Goal: Information Seeking & Learning: Learn about a topic

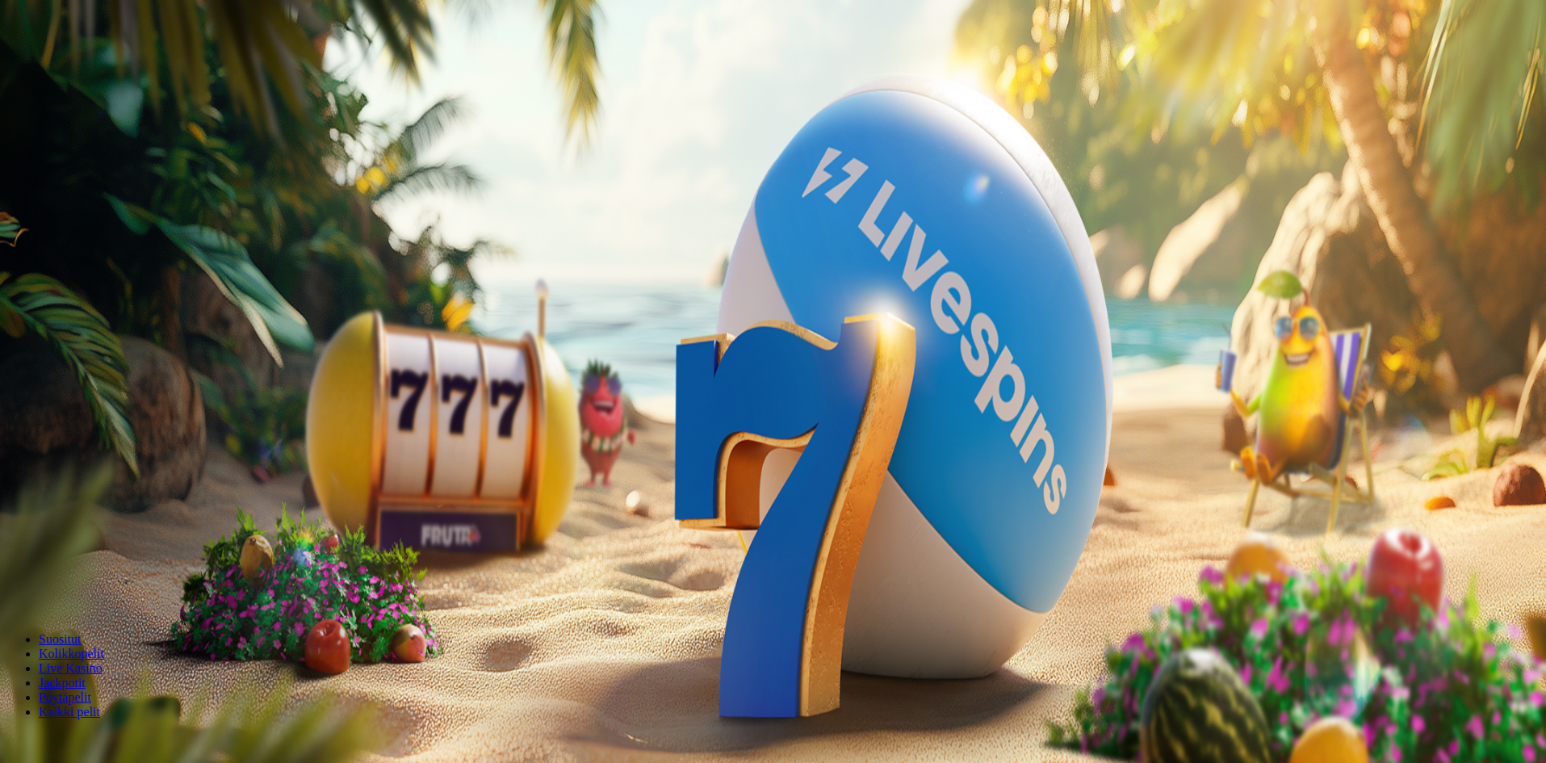
drag, startPoint x: 94, startPoint y: 190, endPoint x: 114, endPoint y: 196, distance: 21.2
click at [94, 67] on button "Kirjaudu" at bounding box center [112, 58] width 52 height 17
click at [84, 123] on span "Tarjoukset" at bounding box center [66, 116] width 54 height 14
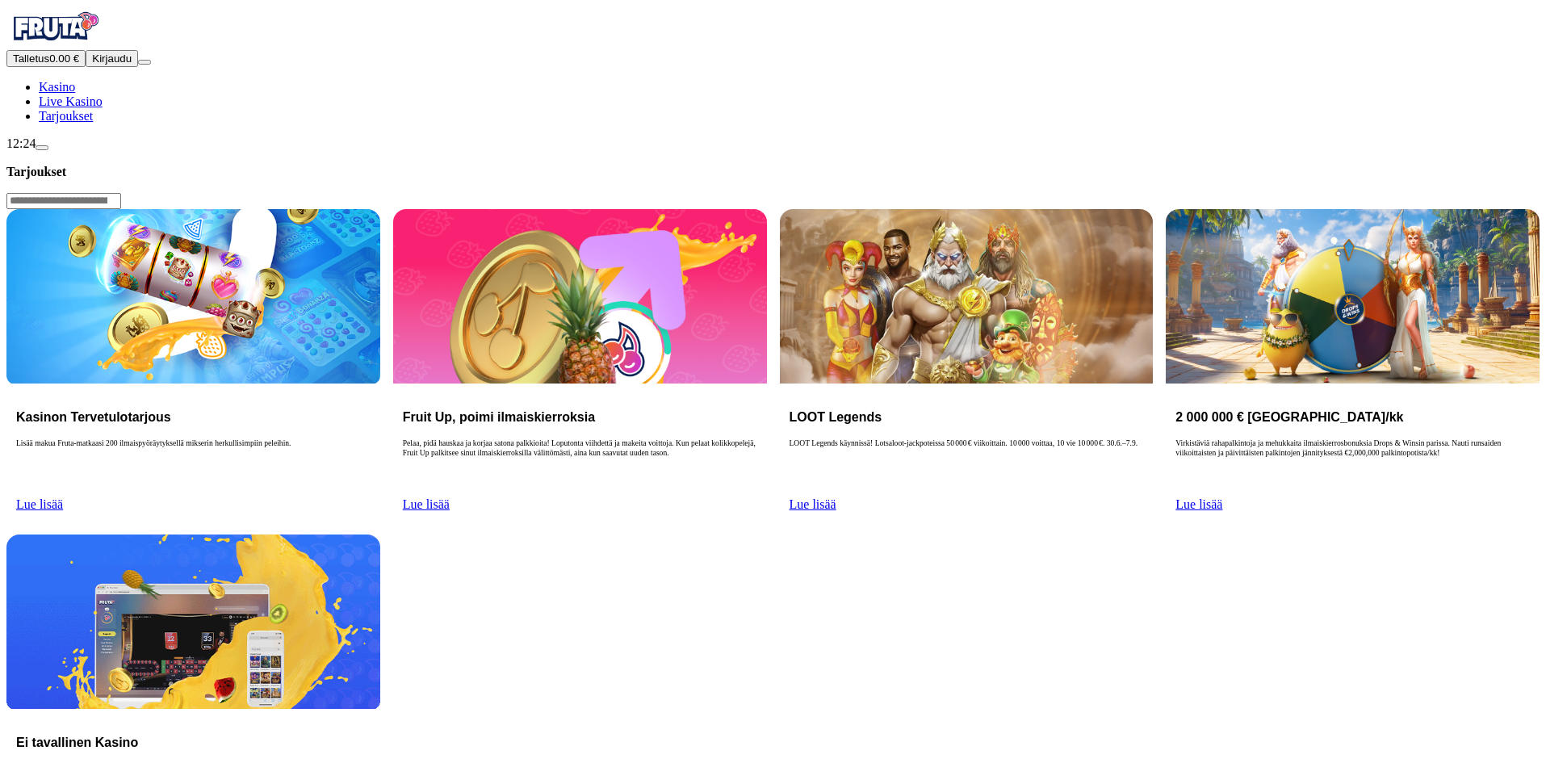
click at [84, 123] on span "Tarjoukset" at bounding box center [66, 116] width 54 height 14
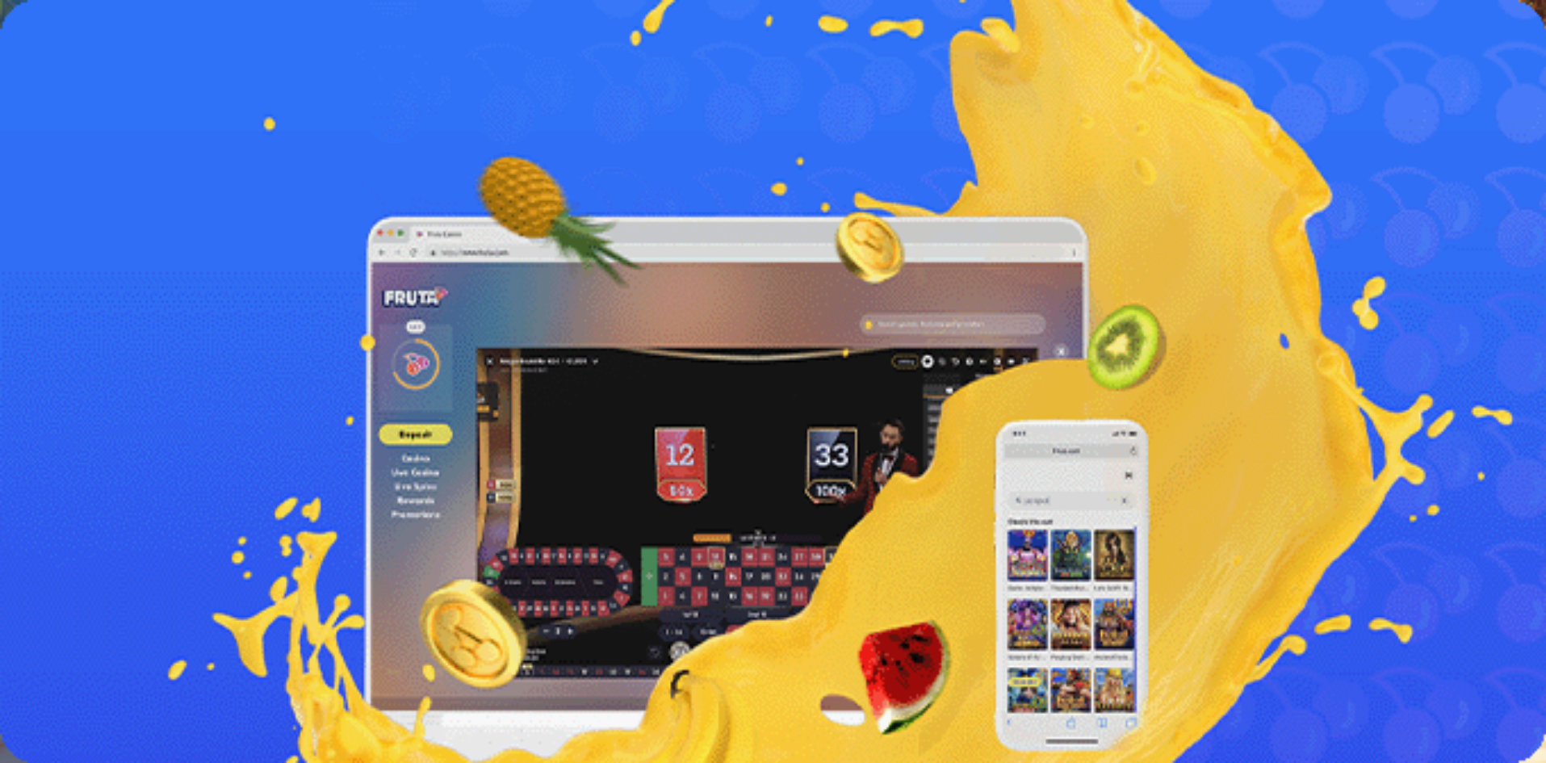
click at [111, 65] on span "Kirjaudu" at bounding box center [112, 58] width 40 height 12
click at [93, 123] on link "Tarjoukset" at bounding box center [66, 116] width 54 height 14
click at [93, 123] on span "Tarjoukset" at bounding box center [66, 116] width 54 height 14
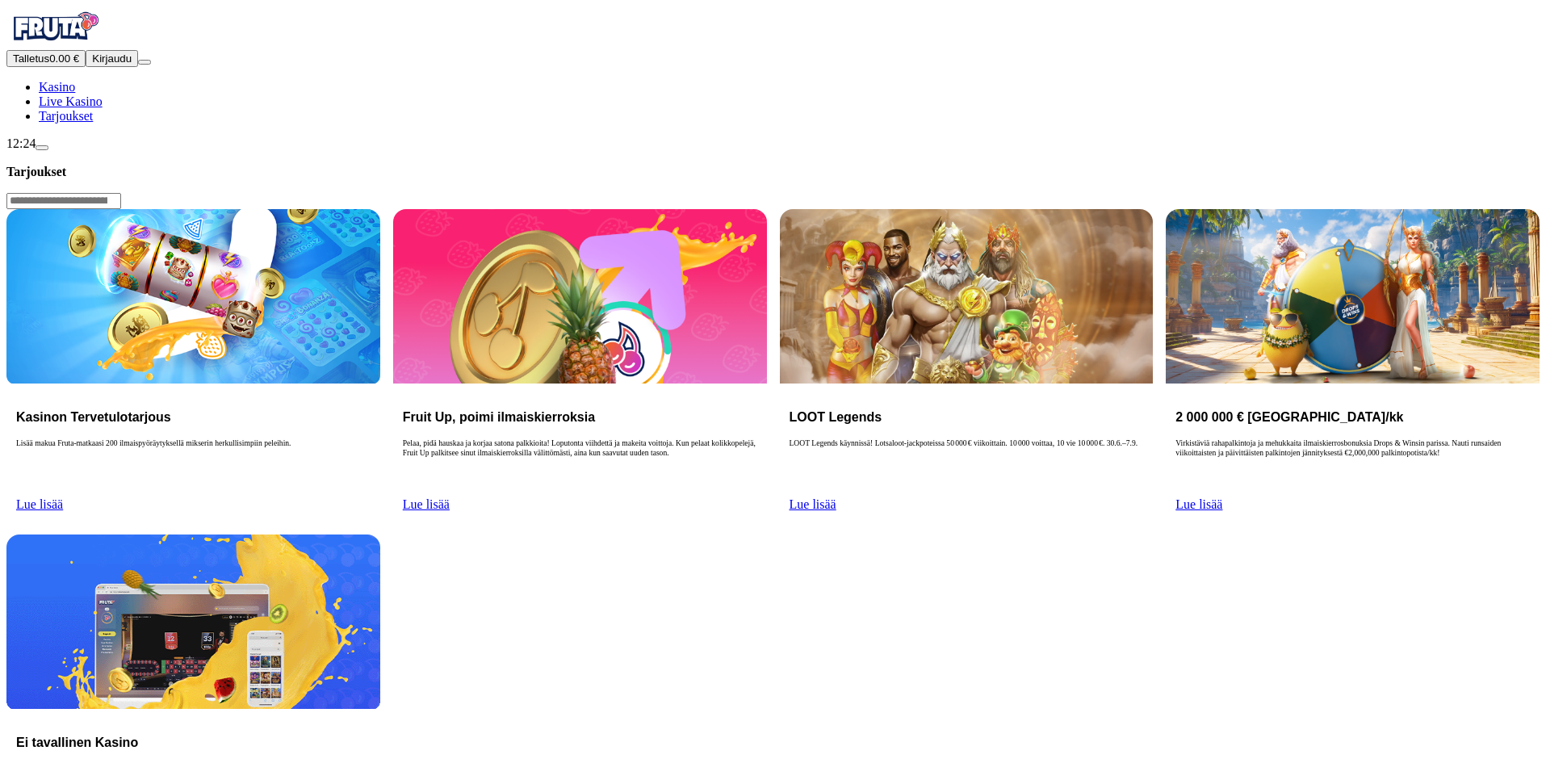
click at [97, 65] on span "Kirjaudu" at bounding box center [112, 58] width 40 height 12
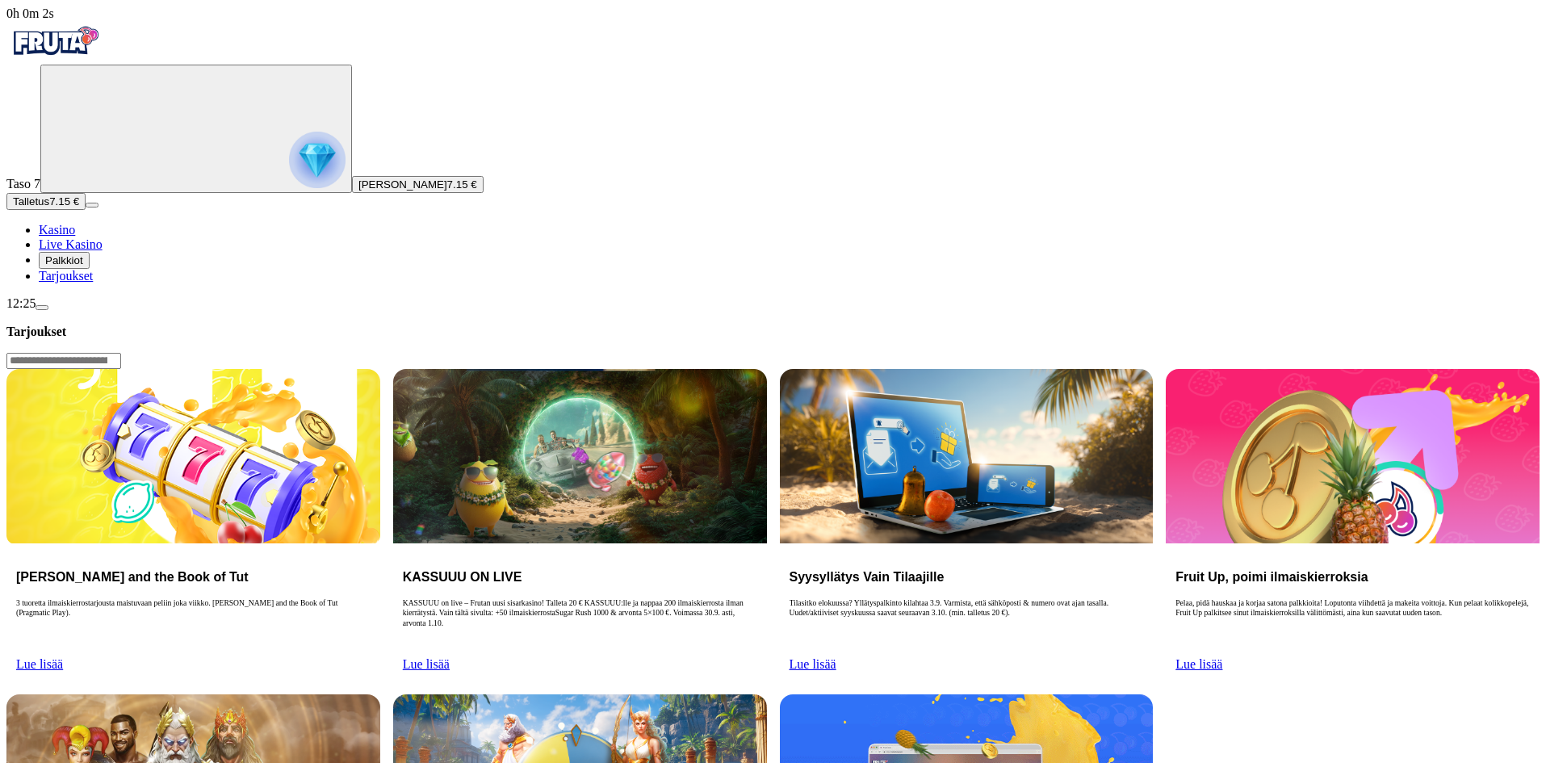
click at [450, 657] on link "Lue lisää" at bounding box center [426, 664] width 47 height 14
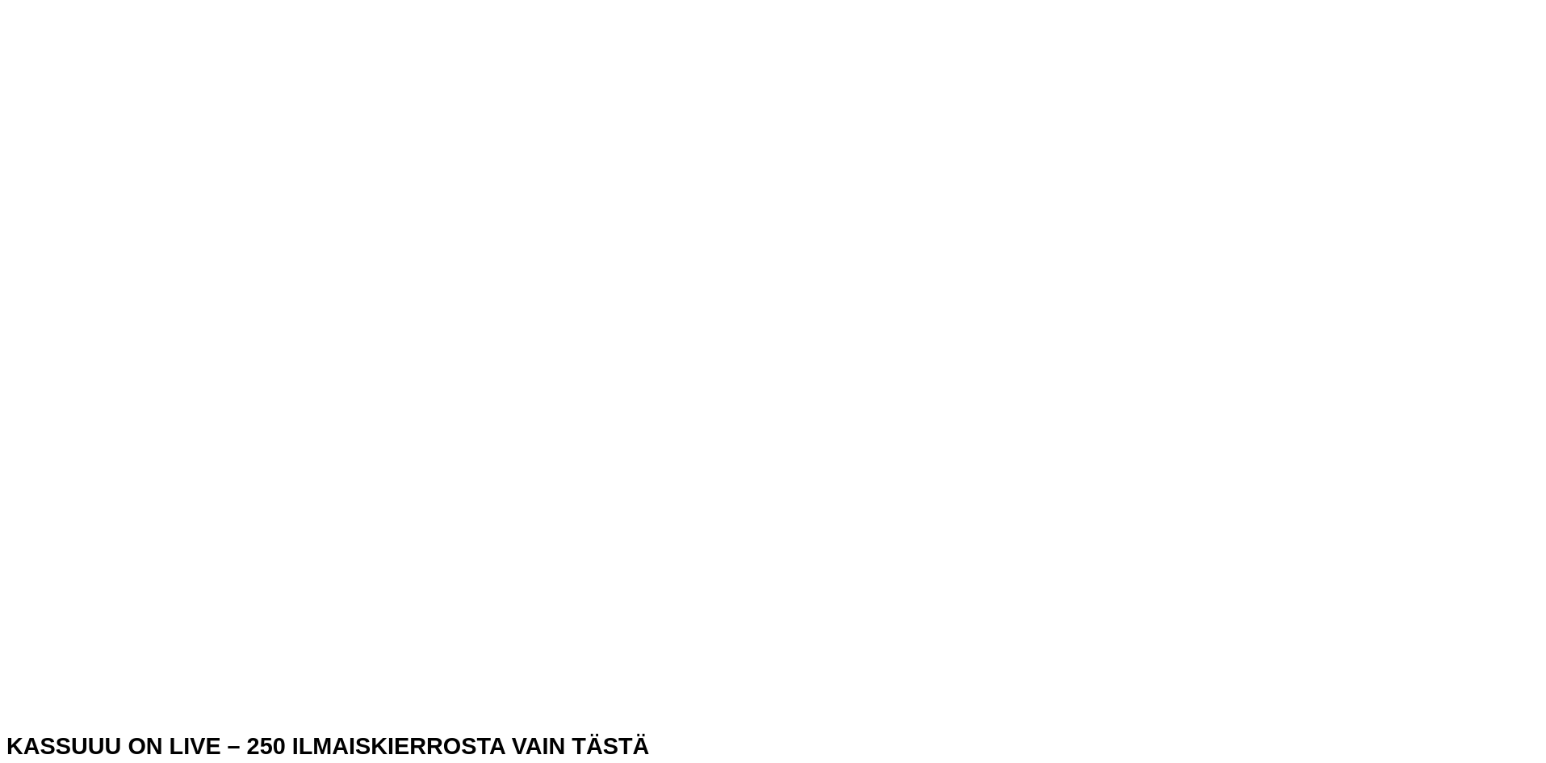
scroll to position [484, 0]
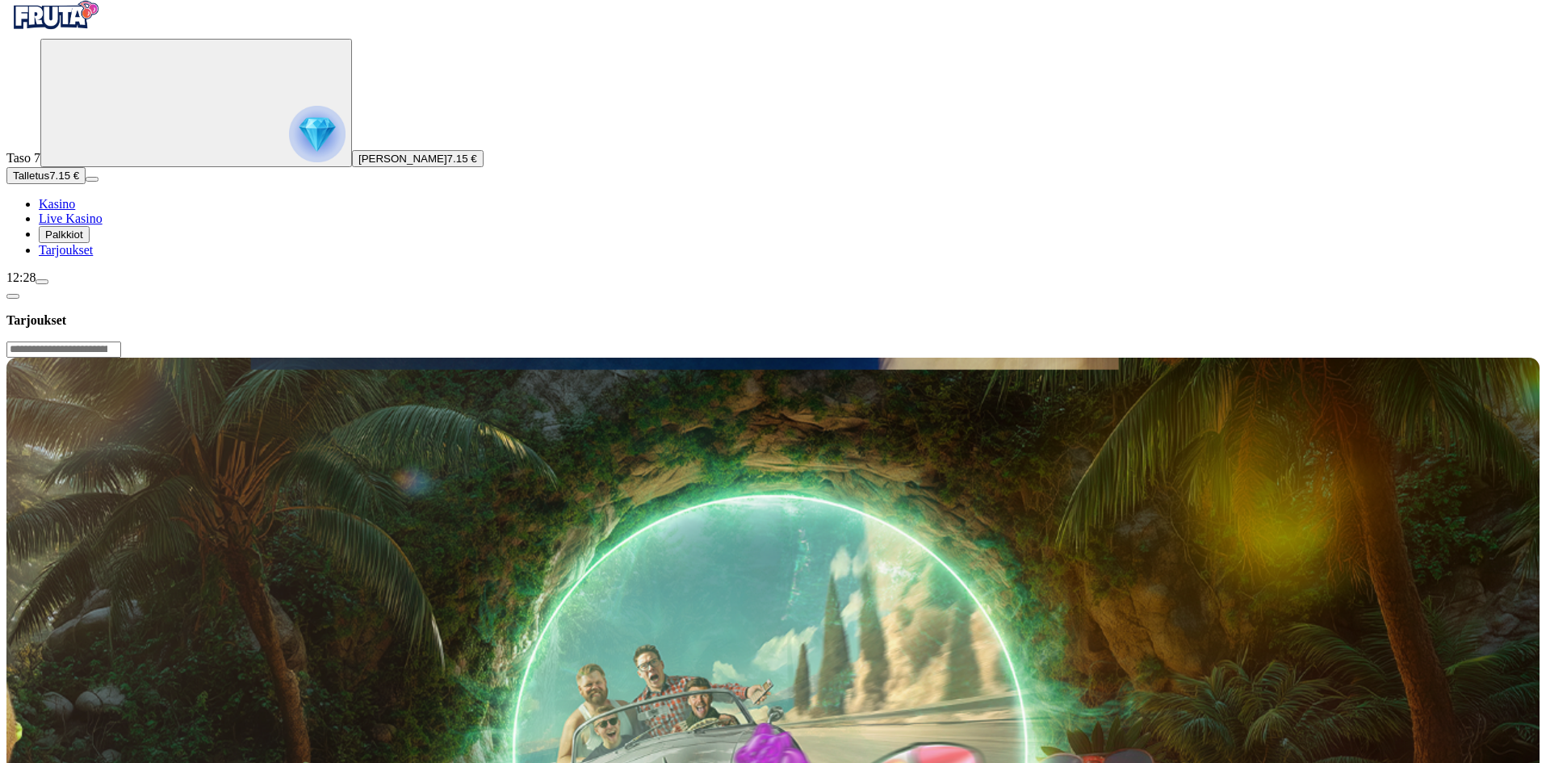
scroll to position [0, 0]
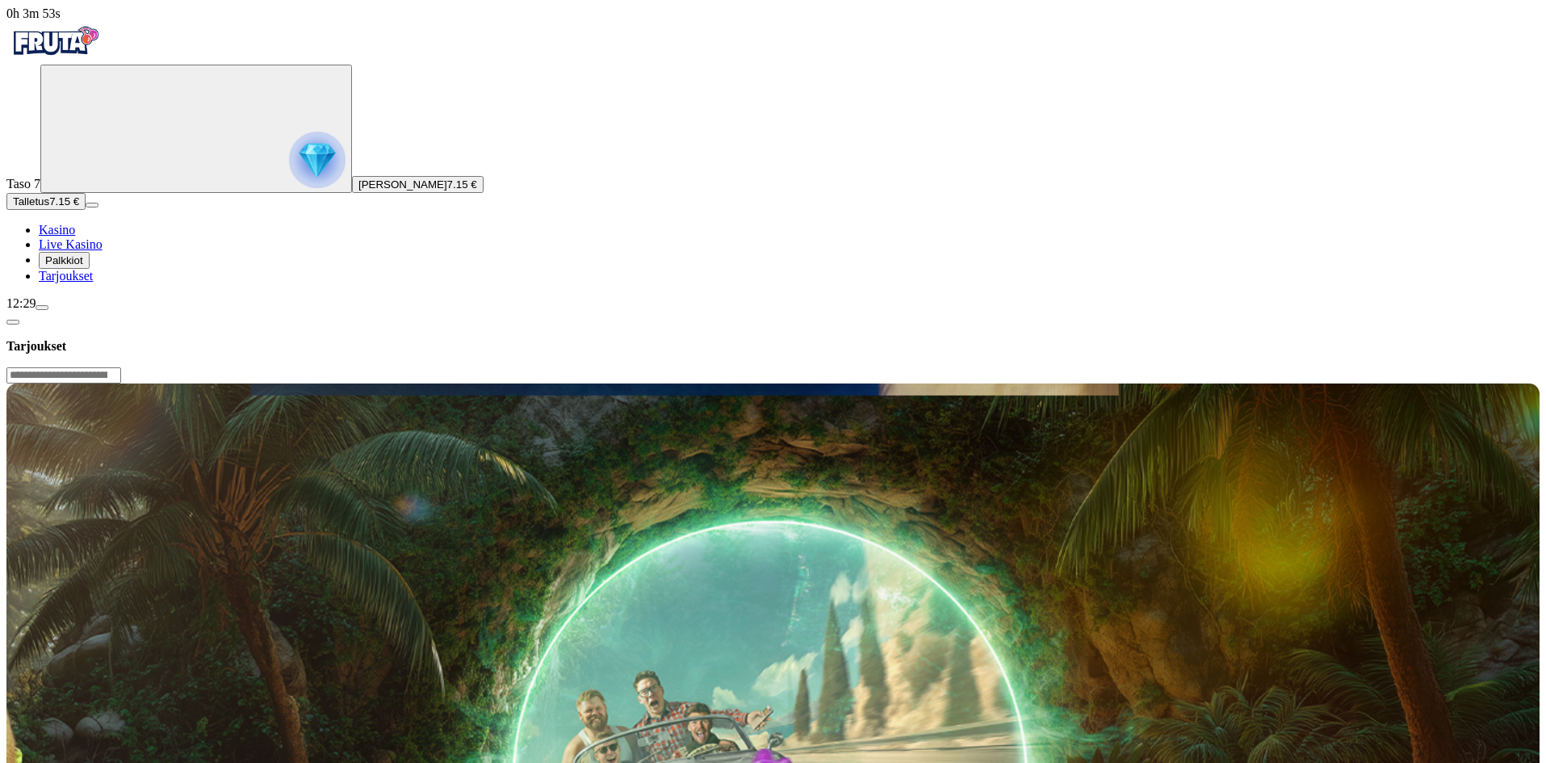
click at [103, 57] on img "Primary" at bounding box center [54, 41] width 97 height 40
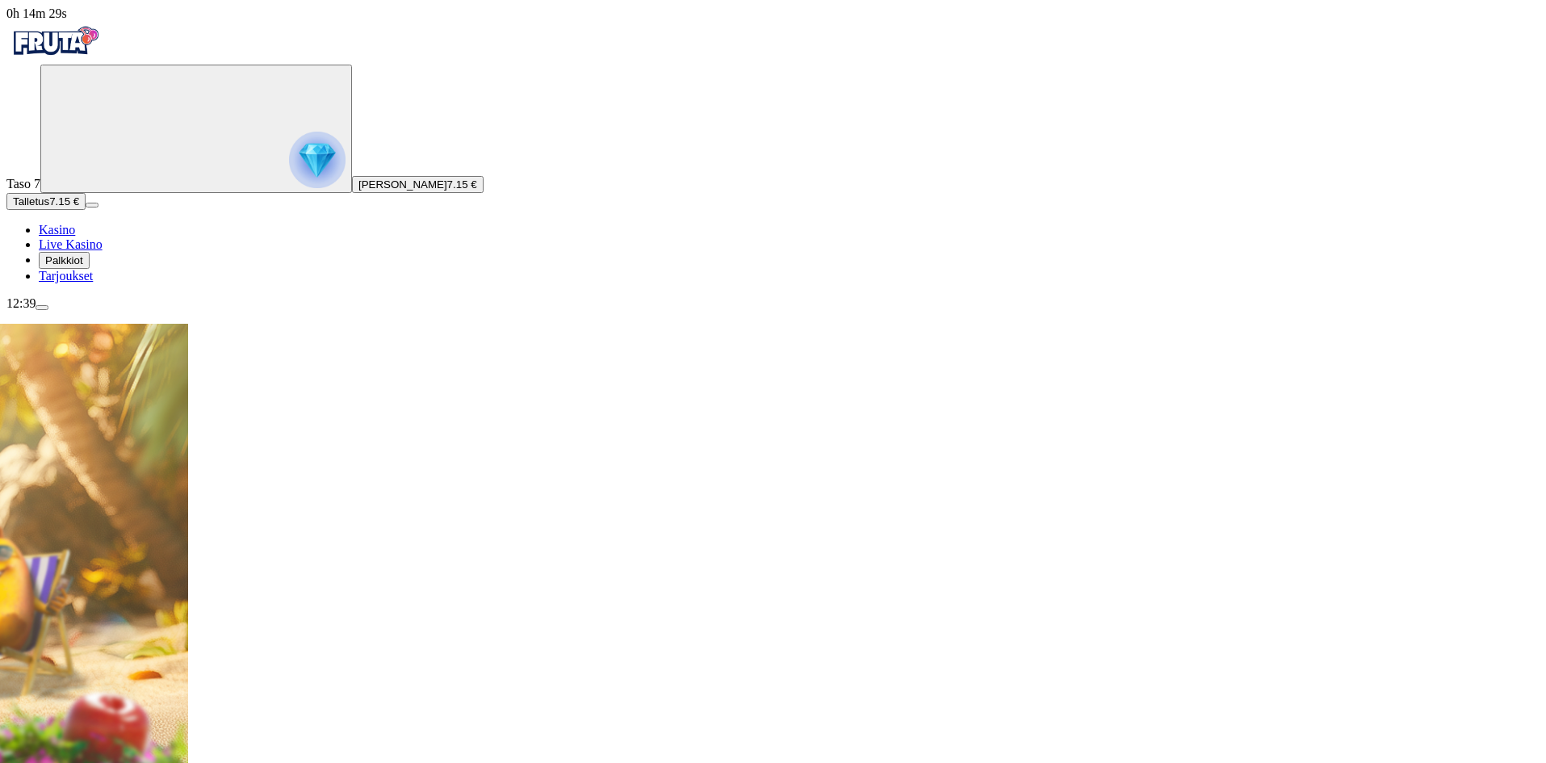
click at [103, 42] on img "Primary" at bounding box center [54, 41] width 97 height 40
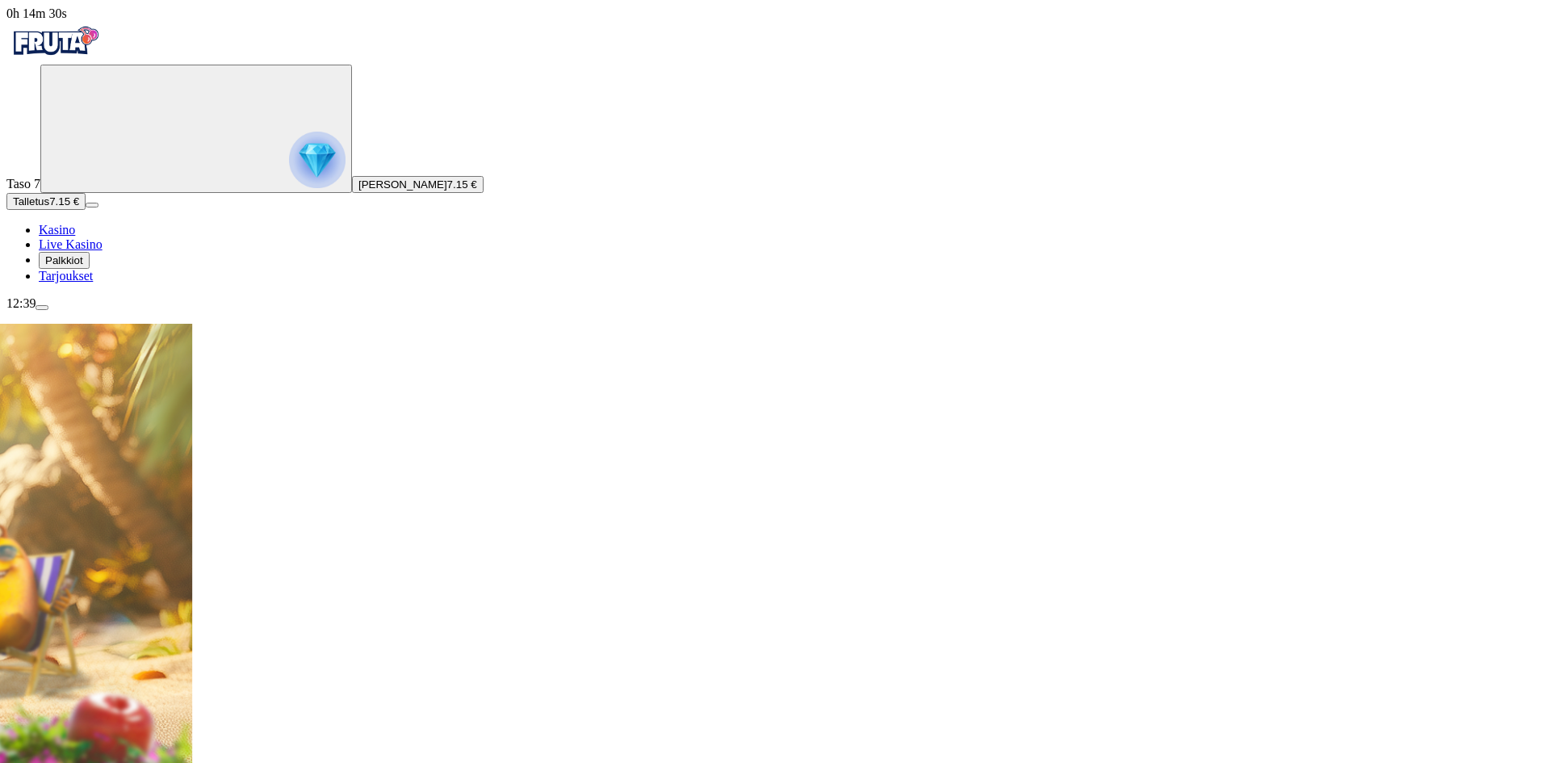
drag, startPoint x: 678, startPoint y: 189, endPoint x: 1221, endPoint y: 197, distance: 543.4
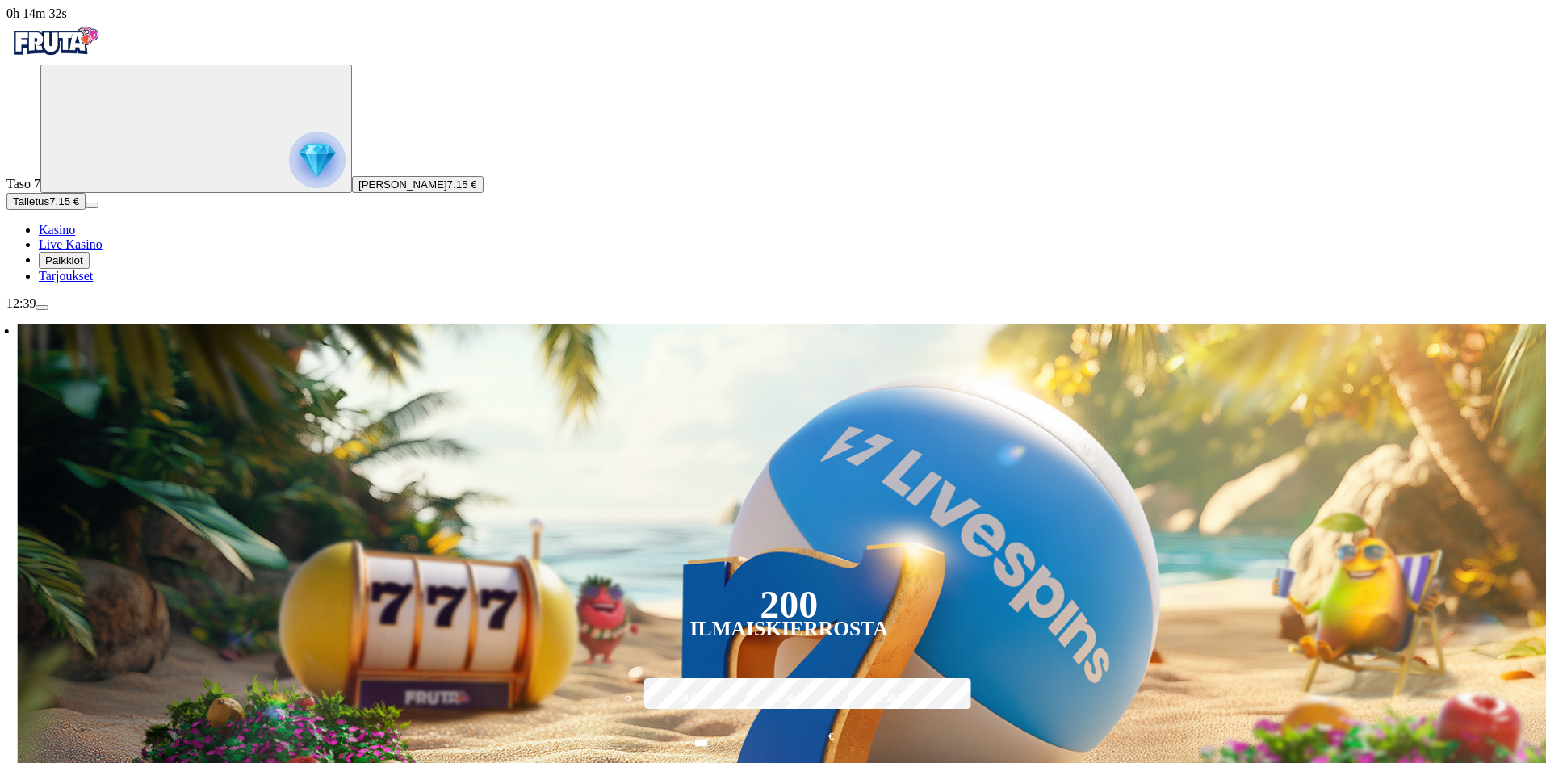
drag, startPoint x: 1052, startPoint y: 216, endPoint x: 682, endPoint y: 226, distance: 369.9
click at [731, 324] on div "200 Ilmaiskierrosta 50 € 150 € 250 € *** € € Talleta ja pelaa 200 kierrätysvapa…" at bounding box center [789, 584] width 1542 height 520
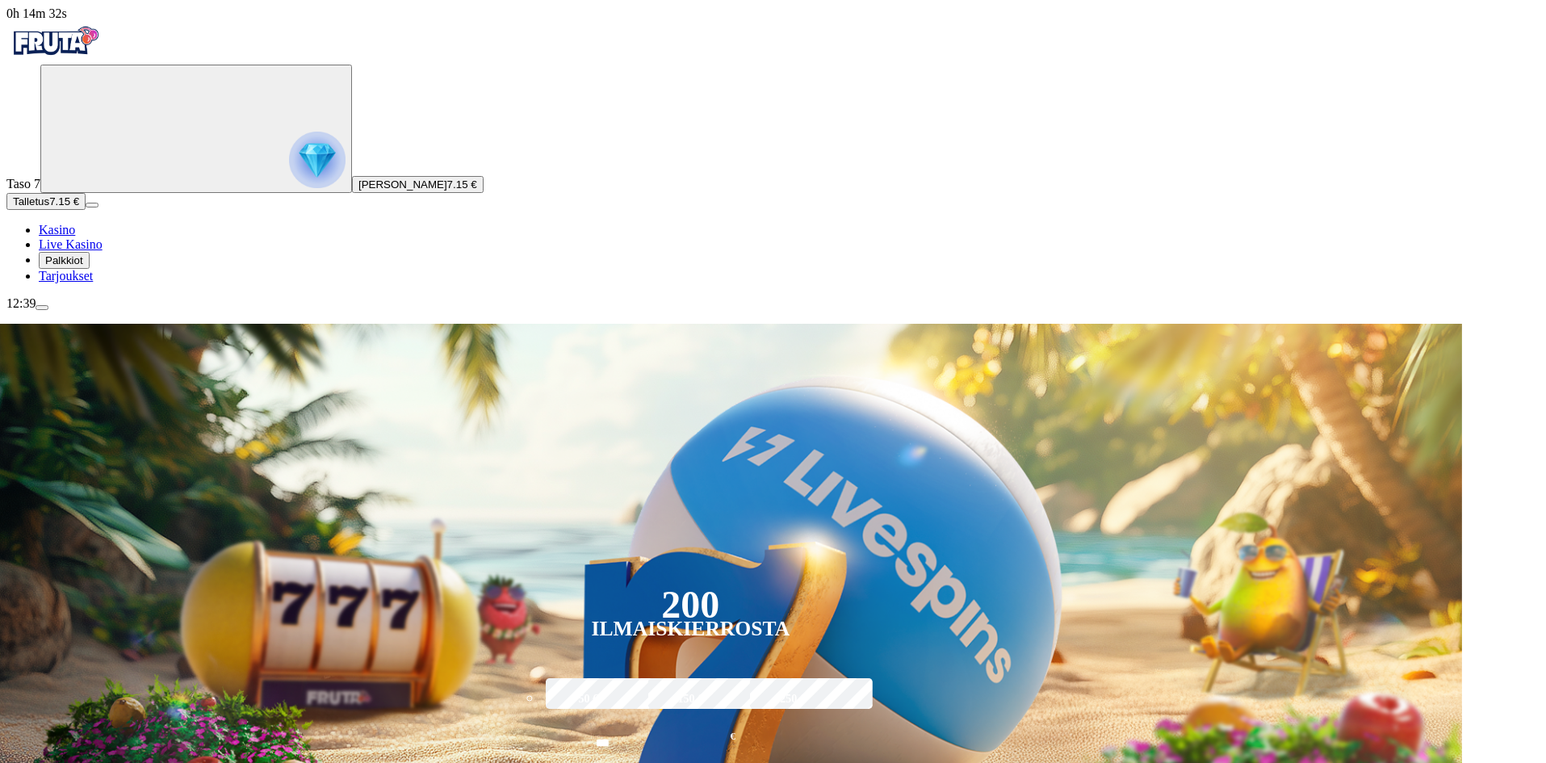
drag, startPoint x: 781, startPoint y: 203, endPoint x: 616, endPoint y: 206, distance: 165.5
click at [622, 324] on div "200 Ilmaiskierrosta 50 € 150 € 250 € *** € € Talleta ja pelaa 200 kierrätysvapa…" at bounding box center [690, 584] width 1542 height 520
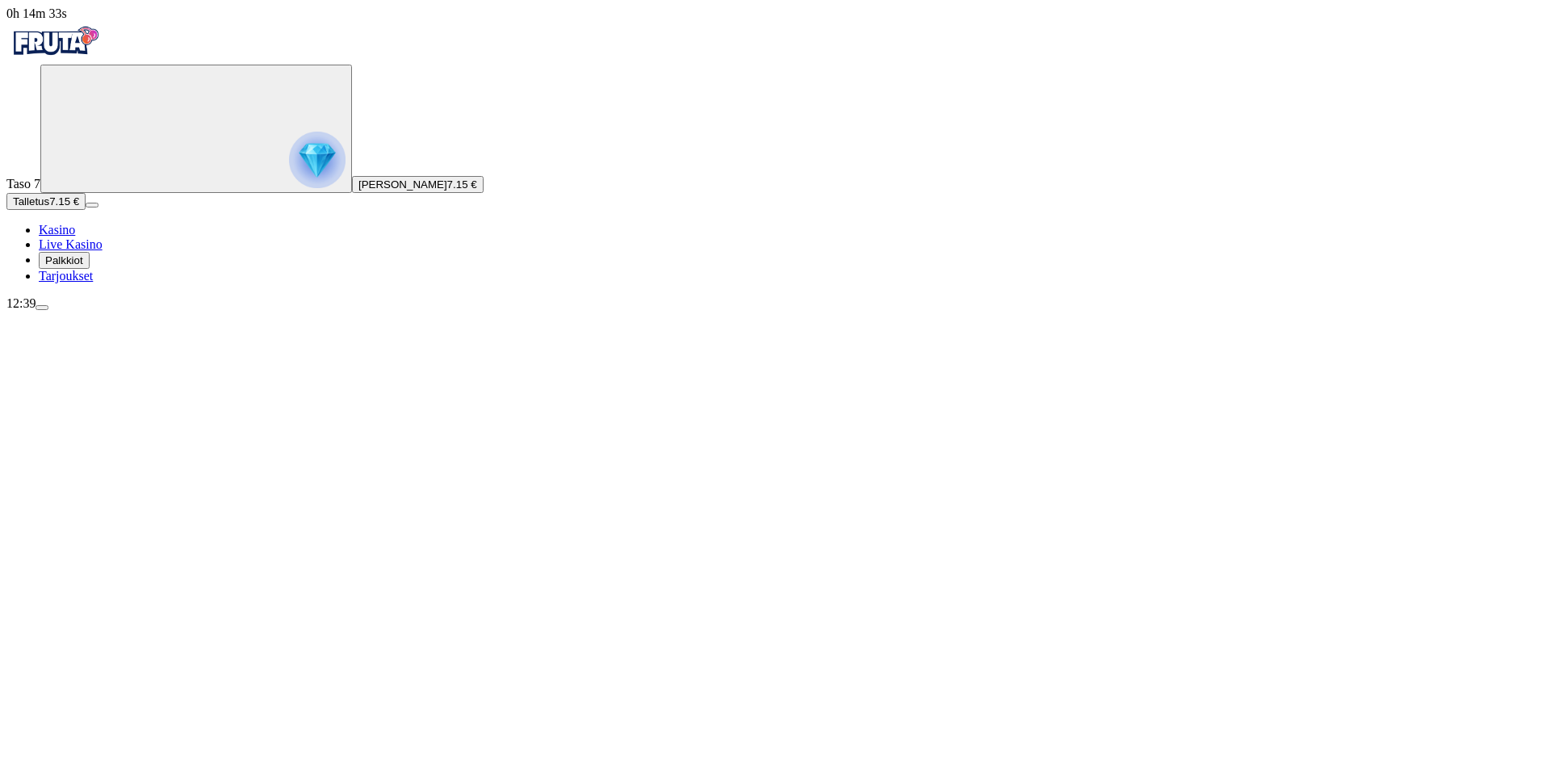
drag, startPoint x: 1167, startPoint y: 195, endPoint x: 639, endPoint y: 216, distance: 527.6
drag, startPoint x: 964, startPoint y: 216, endPoint x: 552, endPoint y: 221, distance: 411.8
